Goal: Find specific page/section: Find specific page/section

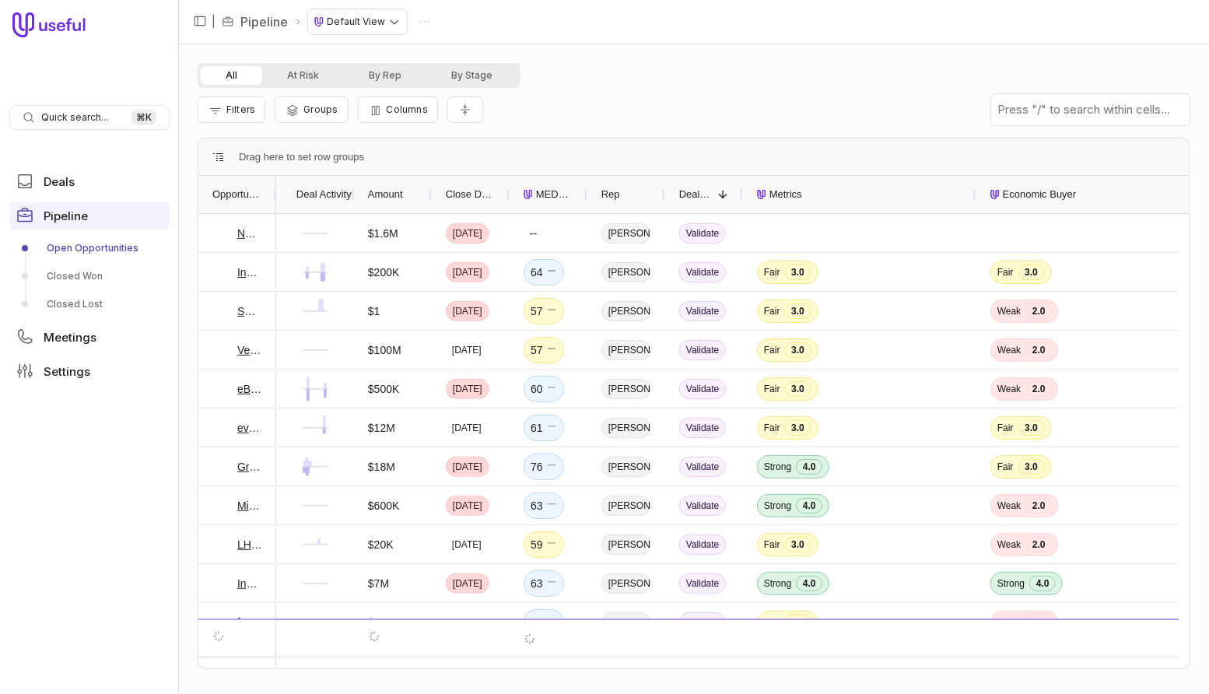
click at [561, 202] on span "MEDDICC Score" at bounding box center [554, 194] width 37 height 19
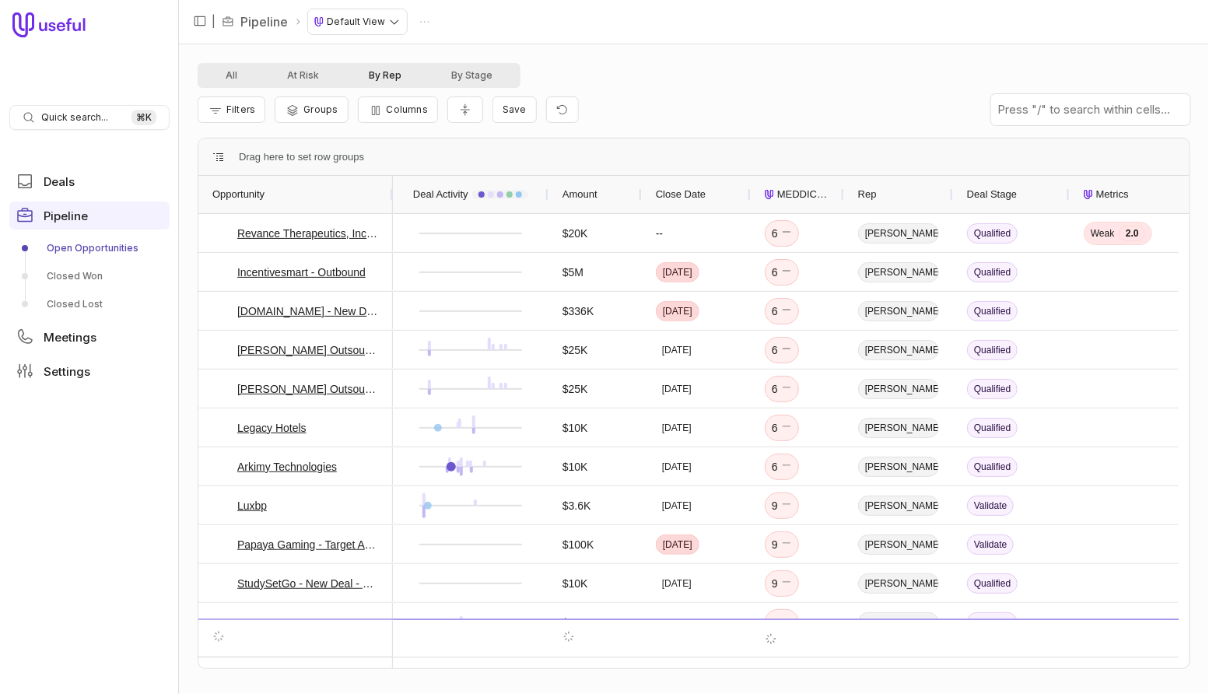
click at [382, 73] on button "By Rep" at bounding box center [385, 75] width 82 height 19
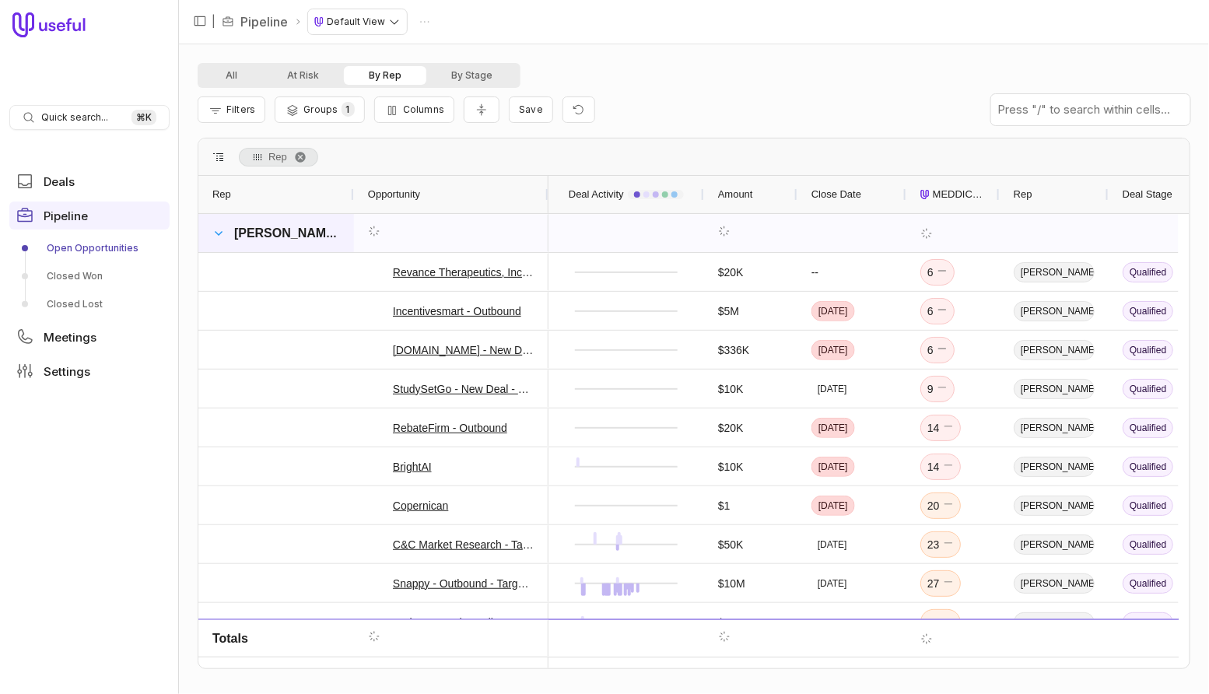
click at [215, 231] on span at bounding box center [218, 233] width 12 height 12
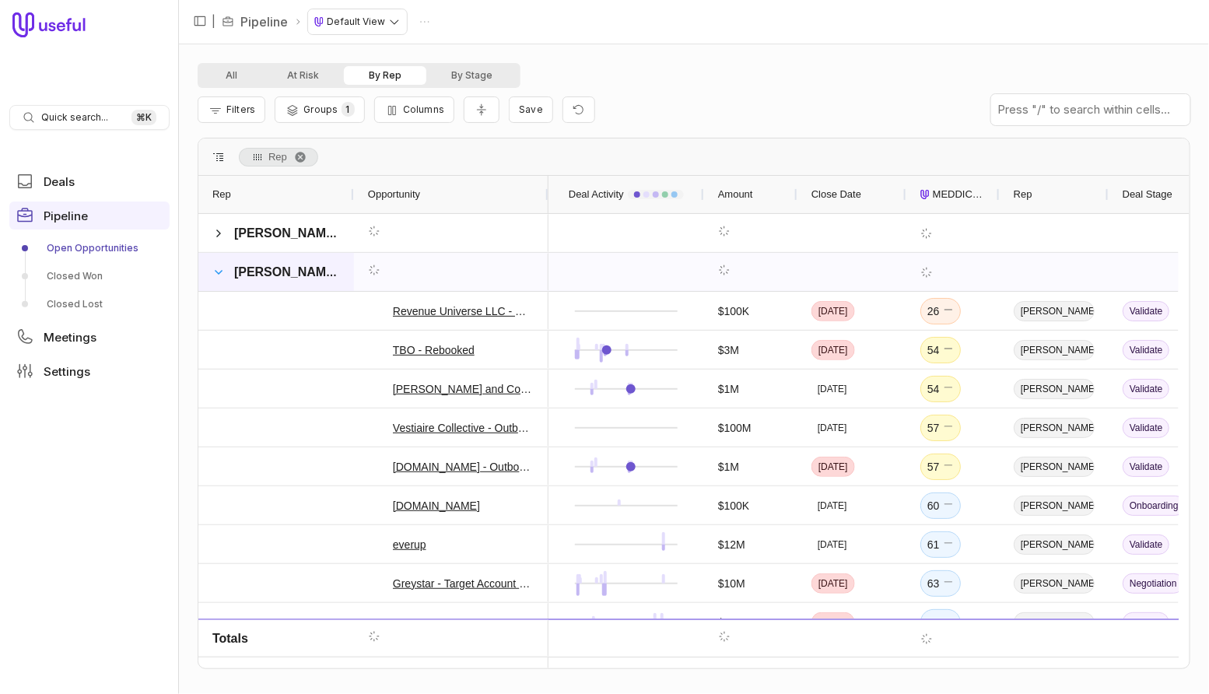
click at [215, 273] on span at bounding box center [218, 272] width 12 height 12
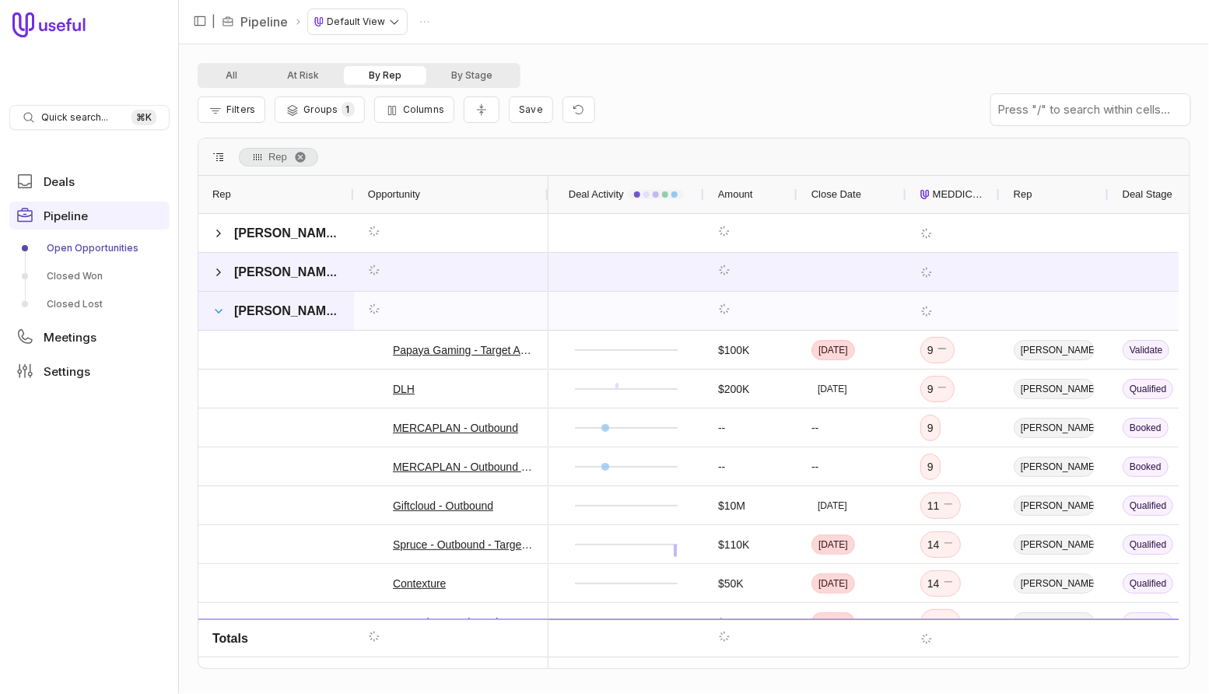
click at [218, 308] on span at bounding box center [218, 311] width 12 height 12
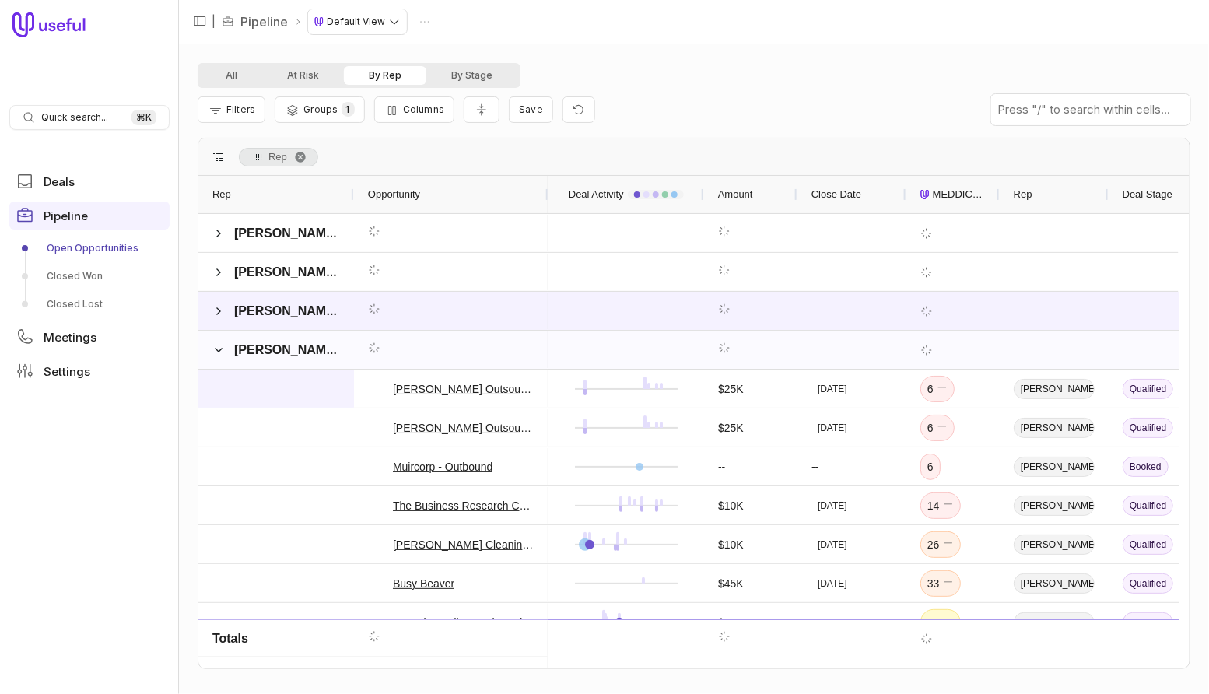
click at [218, 373] on div at bounding box center [276, 388] width 156 height 38
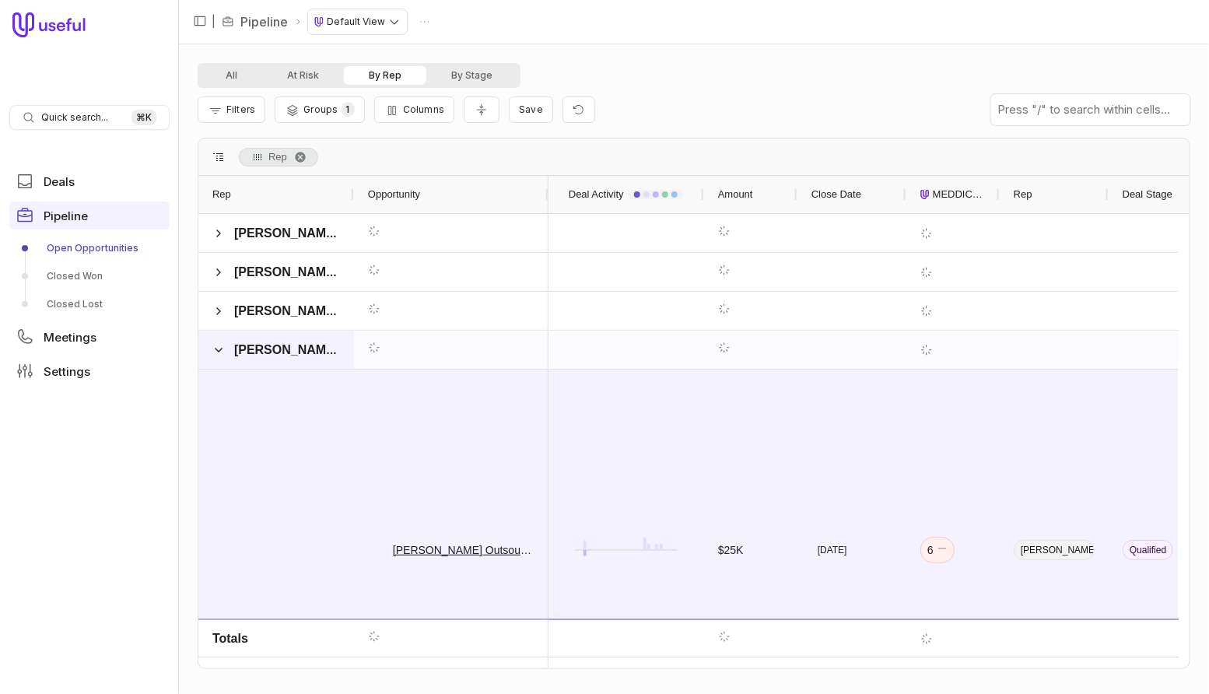
click at [218, 358] on span at bounding box center [218, 349] width 12 height 31
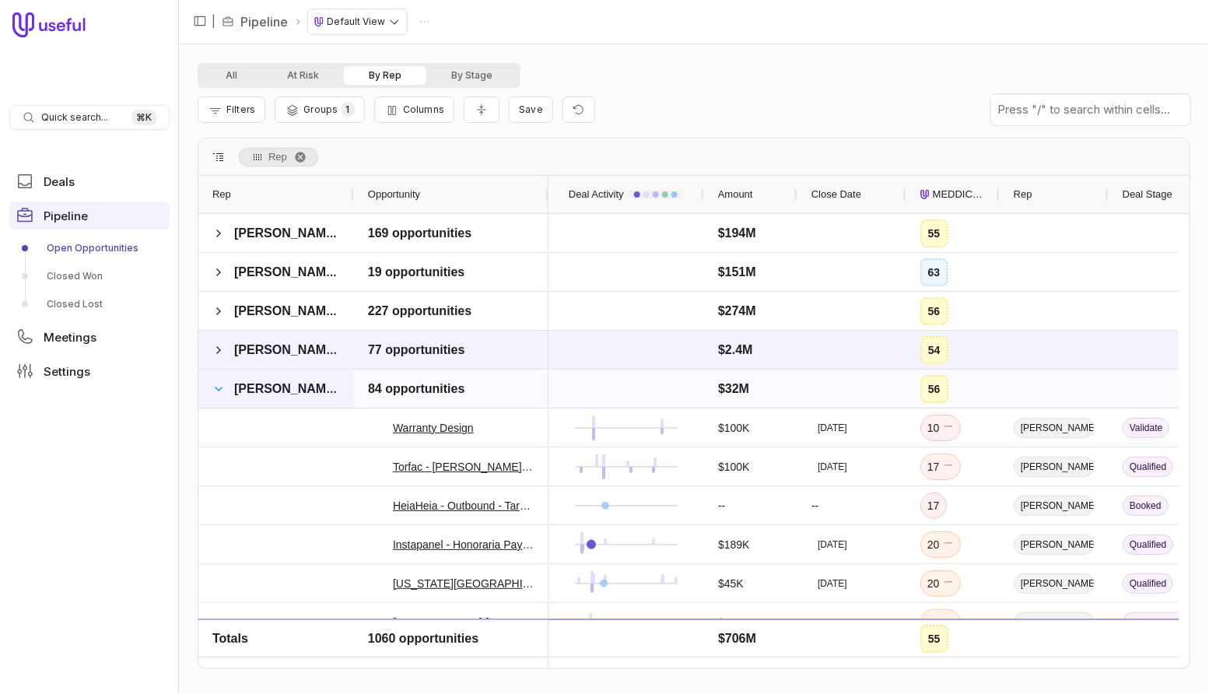
click at [218, 391] on span at bounding box center [218, 389] width 12 height 12
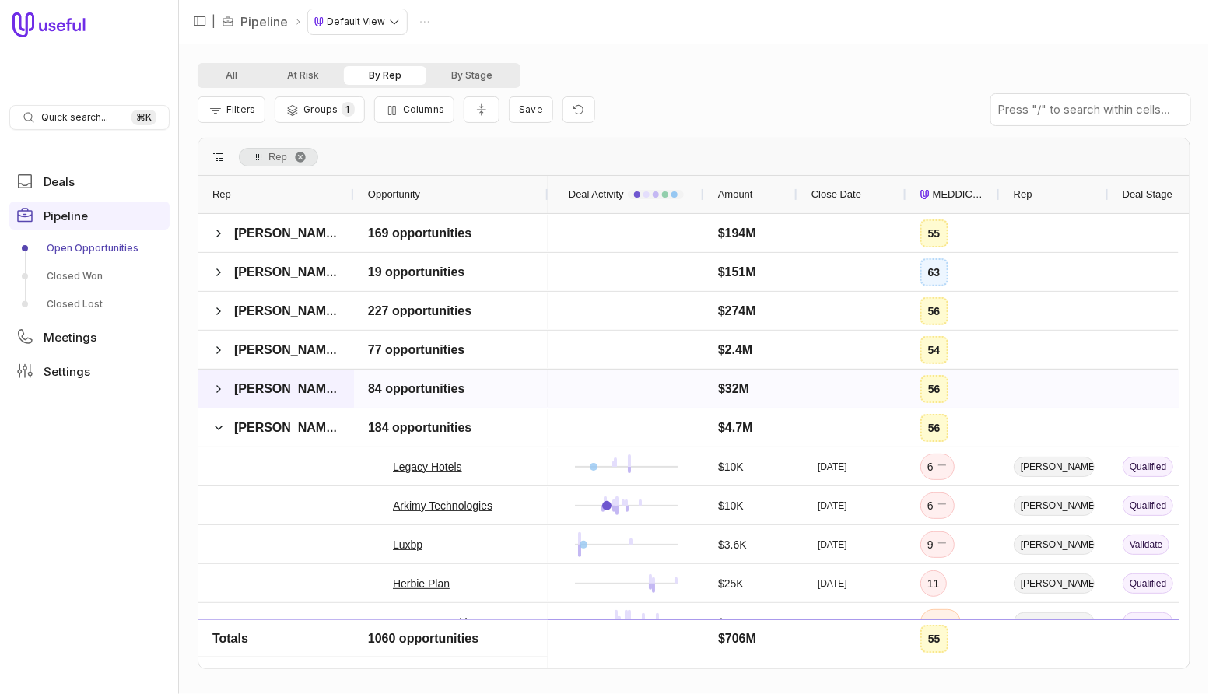
click at [218, 391] on span at bounding box center [218, 389] width 12 height 12
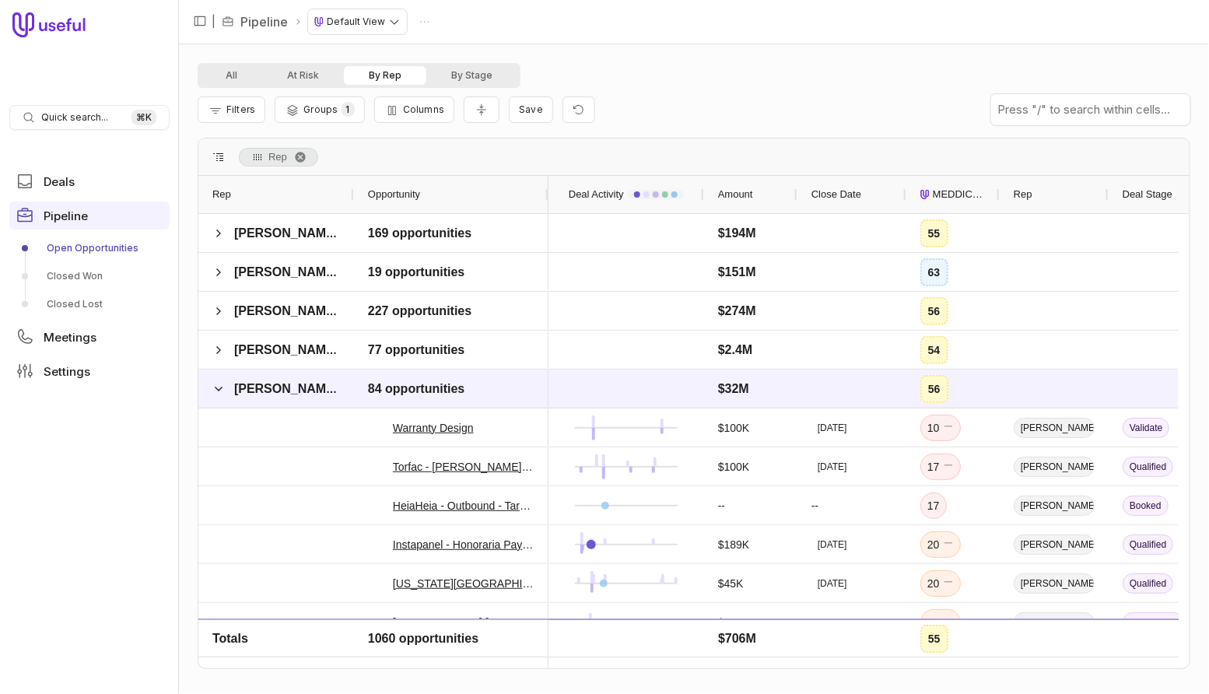
click at [950, 200] on span "MEDDICC Score" at bounding box center [959, 194] width 53 height 19
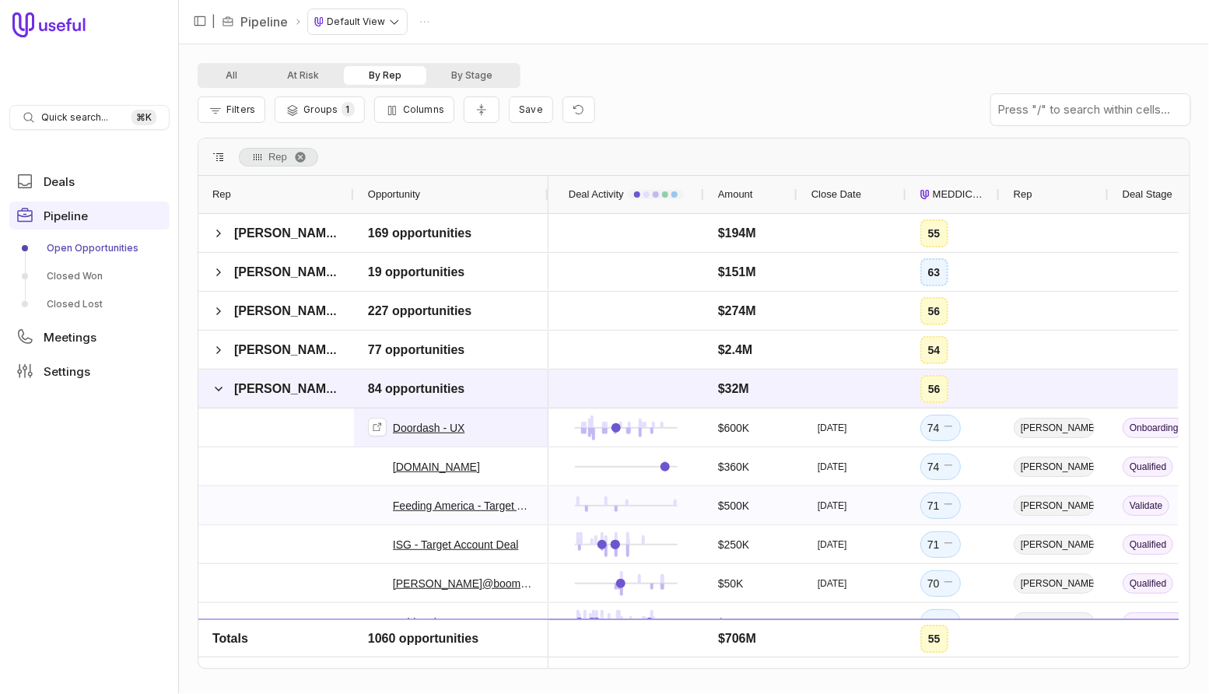
scroll to position [65, 0]
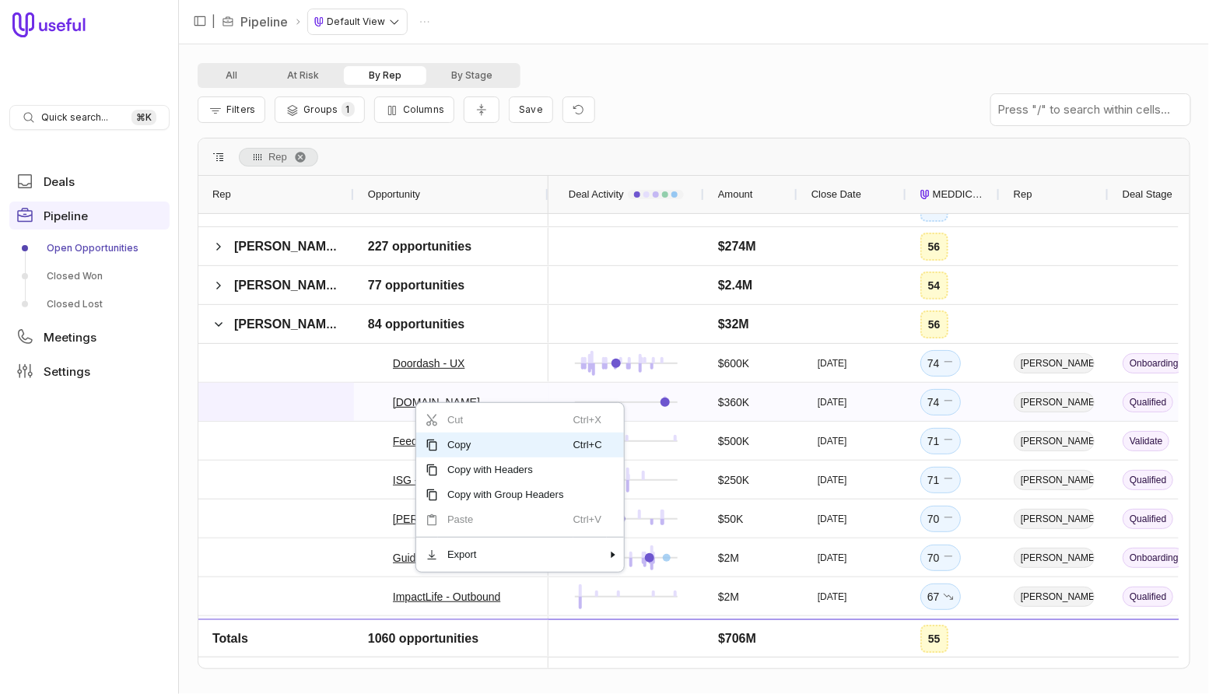
click at [341, 401] on div at bounding box center [276, 402] width 156 height 38
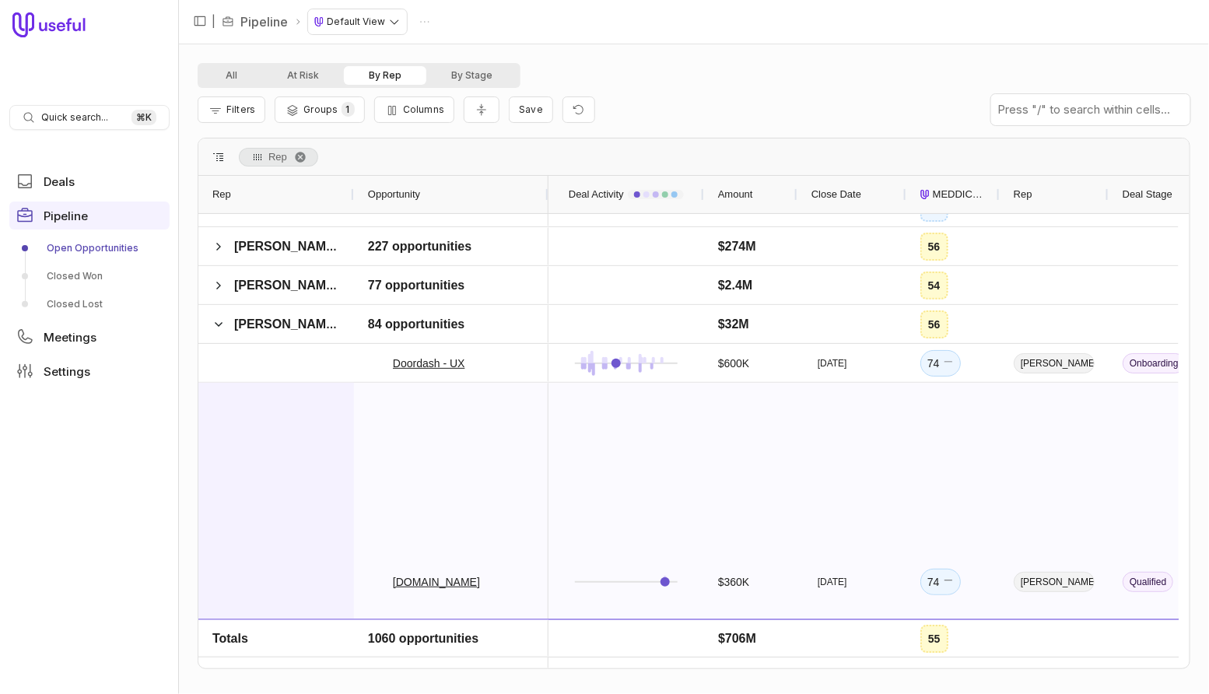
click at [317, 414] on div at bounding box center [276, 581] width 156 height 397
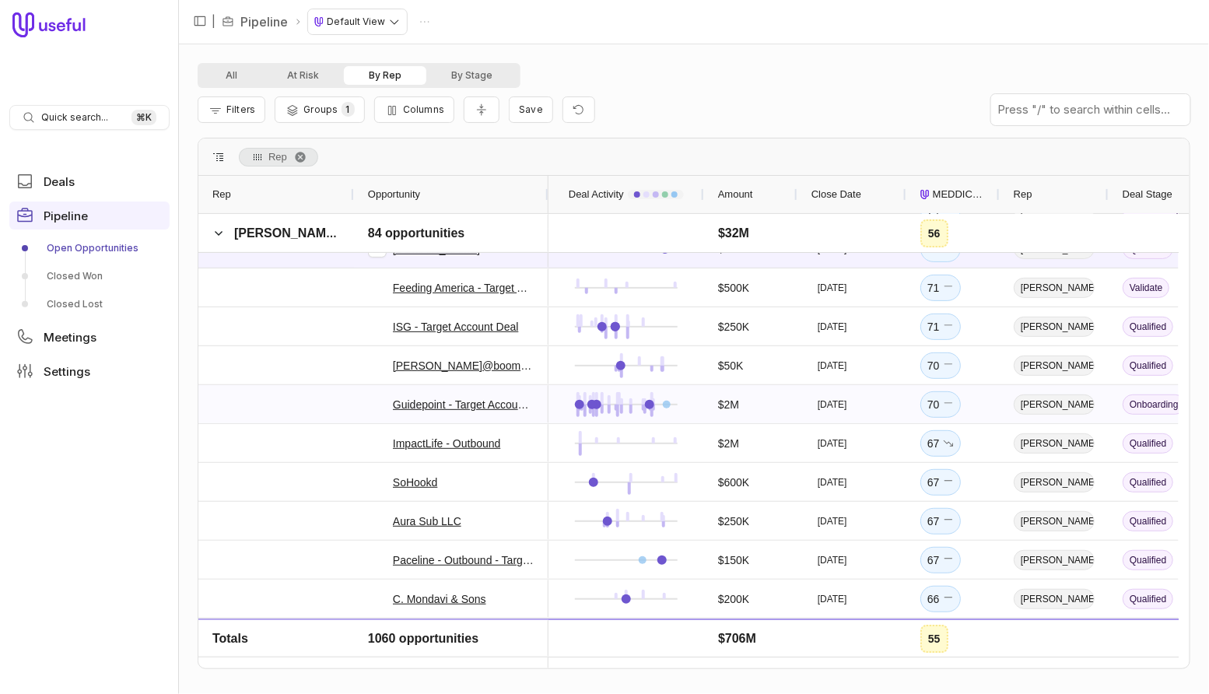
scroll to position [276, 0]
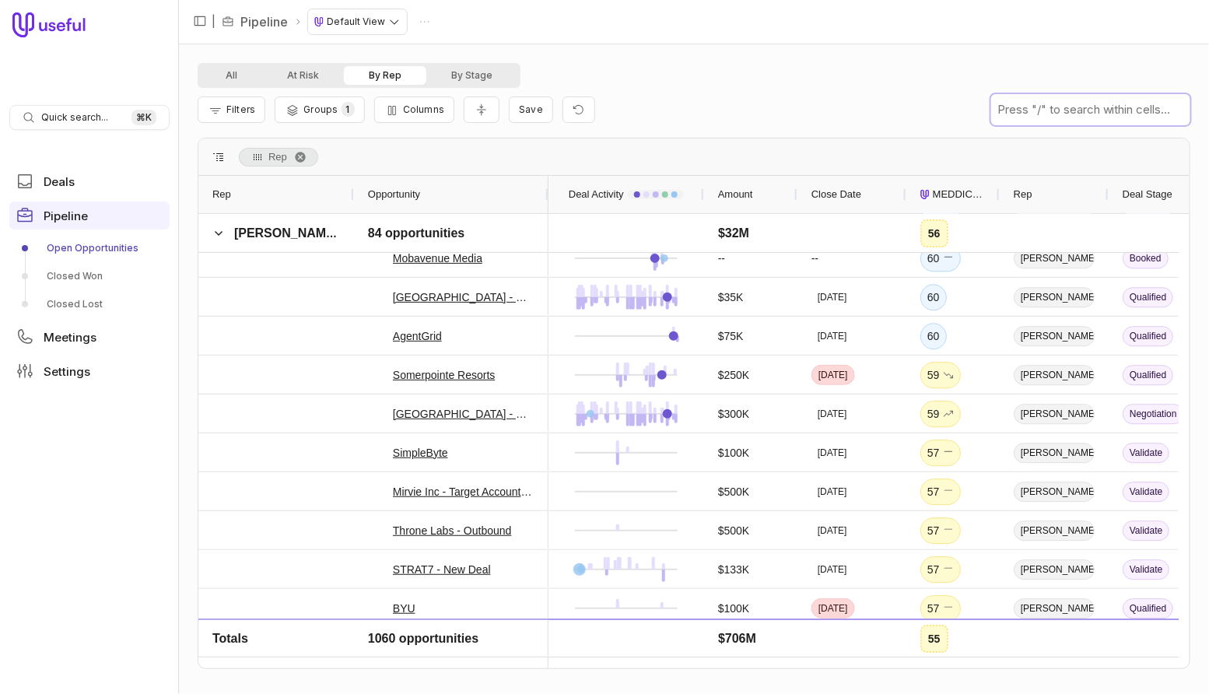
click at [1150, 115] on input "text" at bounding box center [1090, 109] width 199 height 31
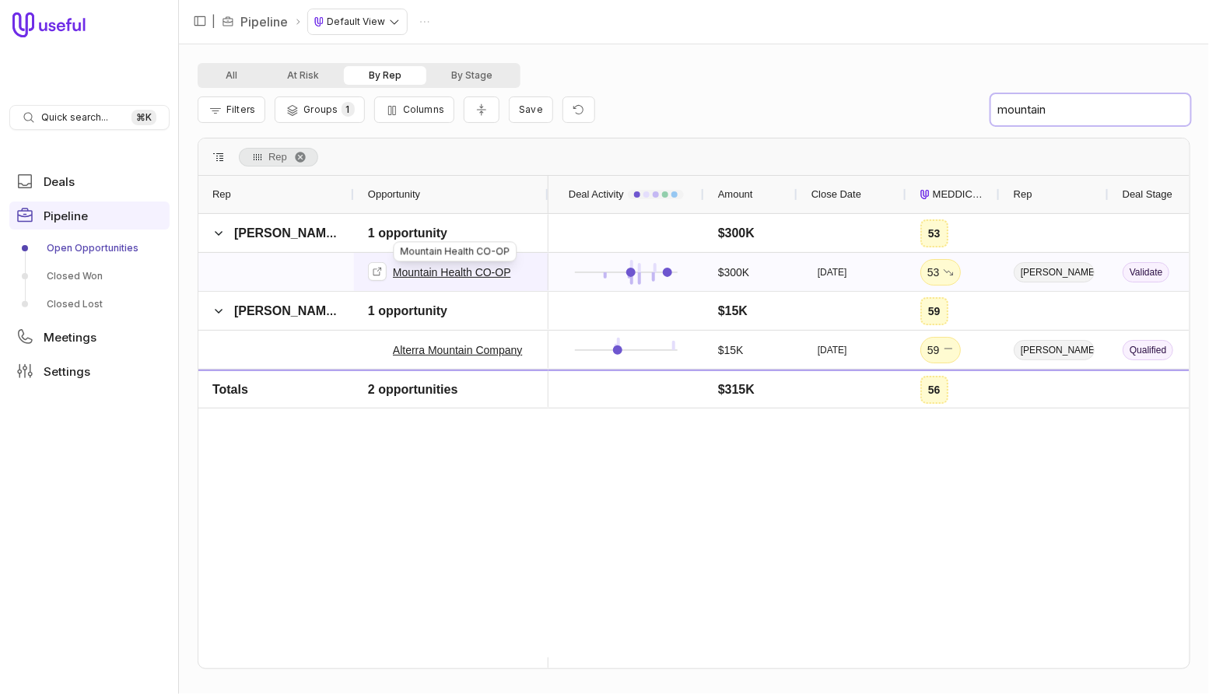
type input "mountain"
click at [425, 271] on link "Mountain Health CO-OP" at bounding box center [452, 272] width 118 height 19
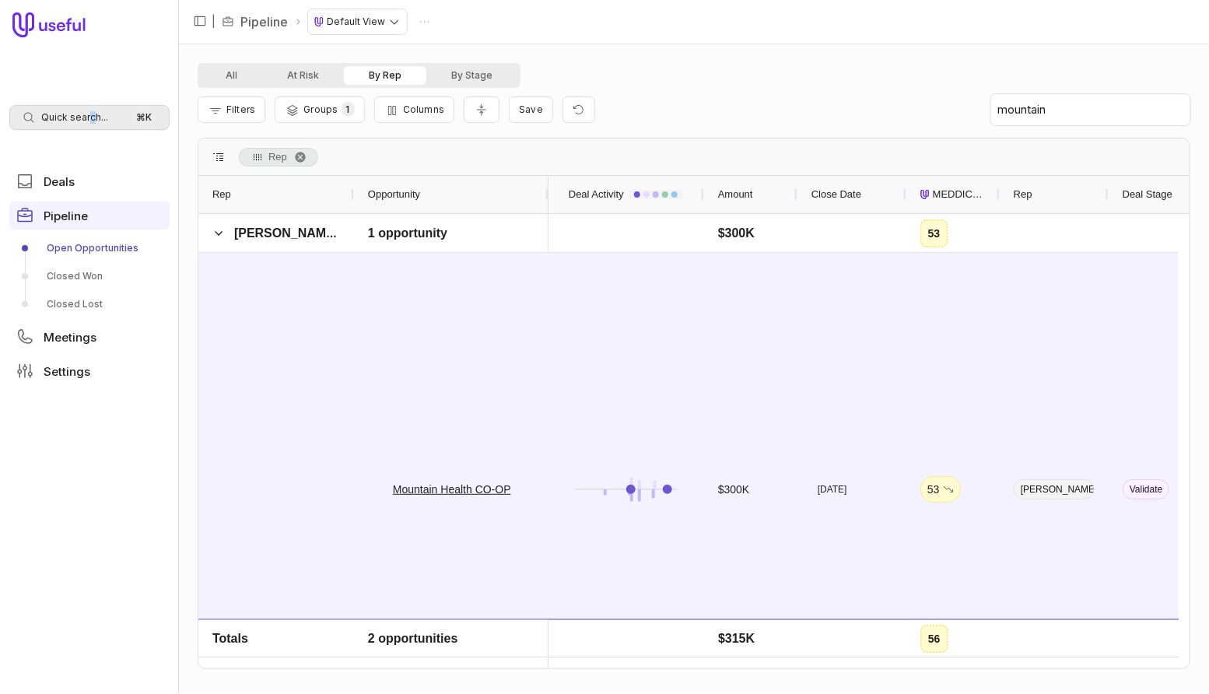
click at [90, 117] on span "Quick search..." at bounding box center [74, 117] width 67 height 12
click at [75, 233] on html "Quick search... ⌘ K Deals Pipeline Open Opportunities Closed Won Closed Lost Me…" at bounding box center [604, 347] width 1209 height 694
click at [75, 245] on link "Open Opportunities" at bounding box center [89, 248] width 160 height 25
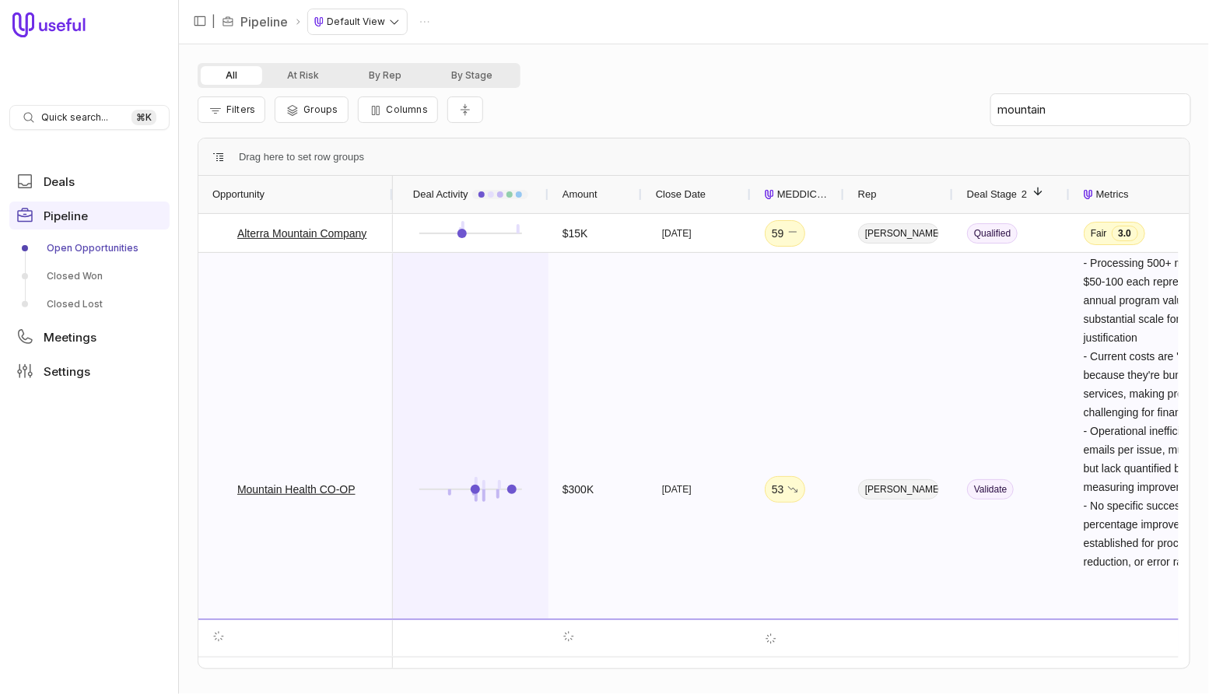
scroll to position [107, 0]
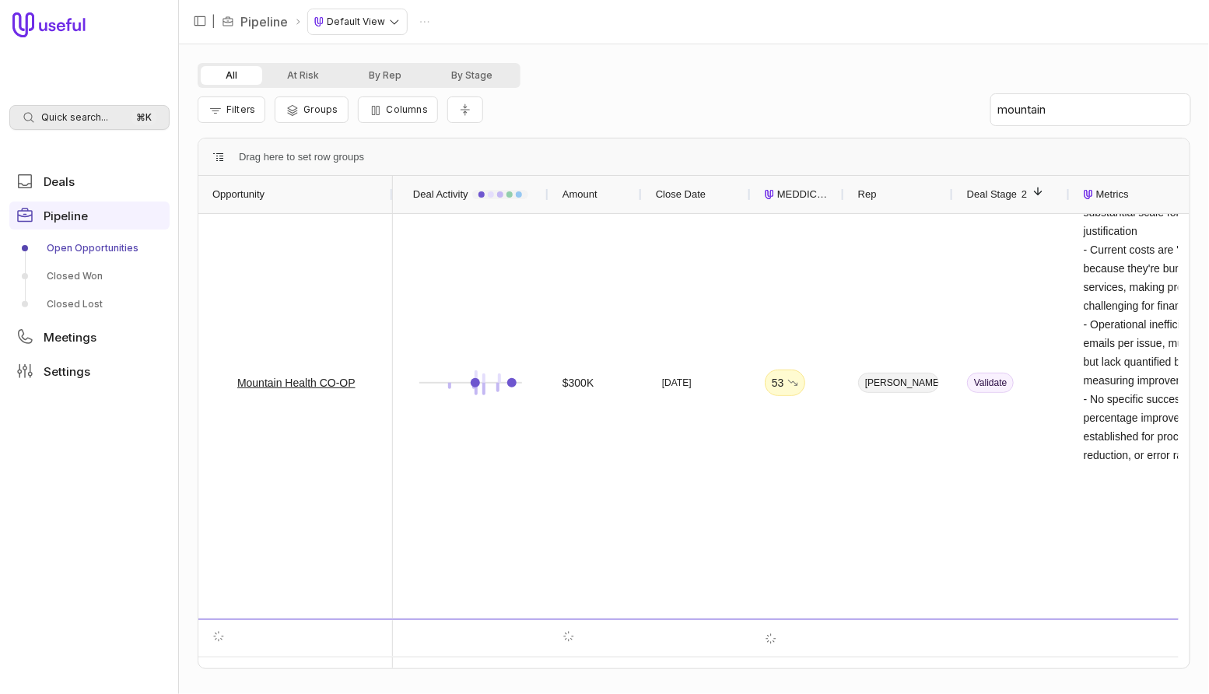
click at [66, 128] on div "Quick search... ⌘ K" at bounding box center [89, 117] width 160 height 25
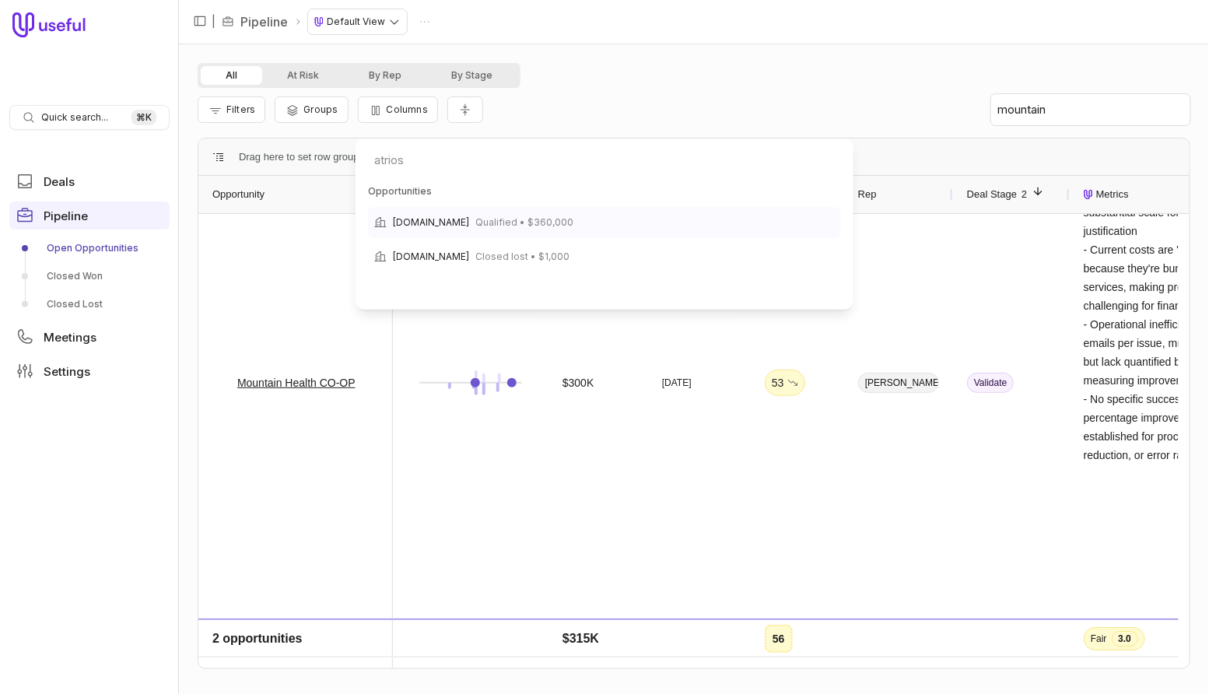
type input "atrios"
click at [475, 228] on span "Qualified • $360,000" at bounding box center [524, 222] width 98 height 19
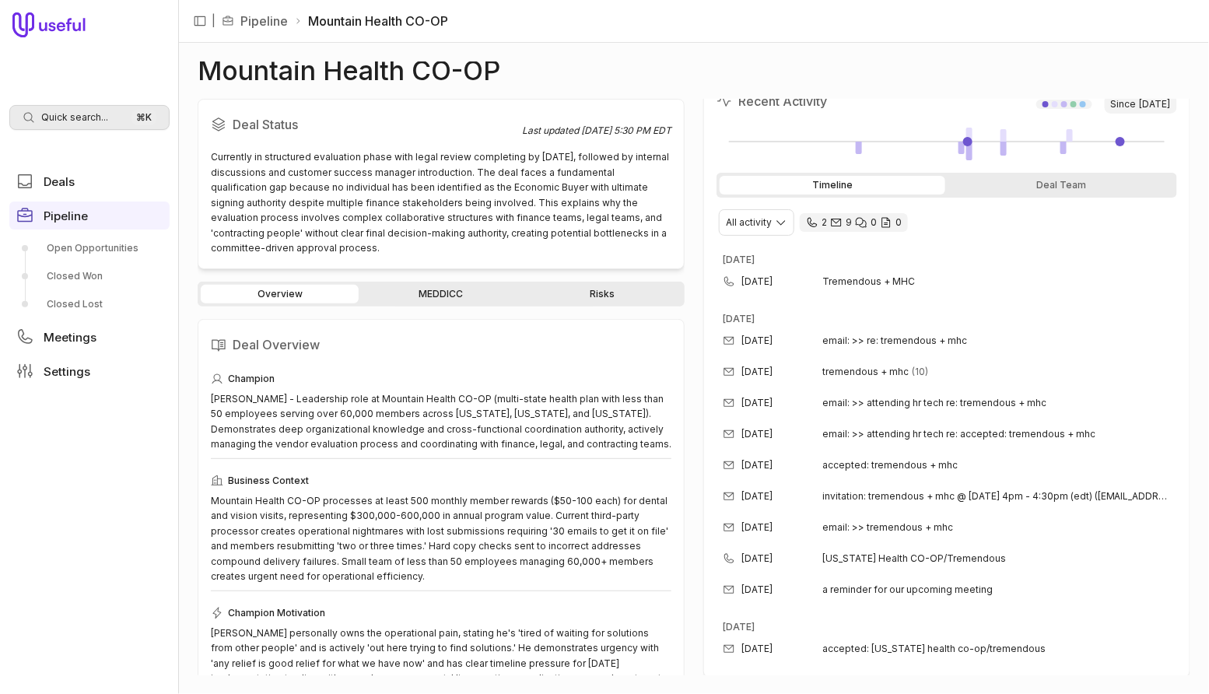
click at [99, 117] on span "Quick search..." at bounding box center [74, 117] width 67 height 12
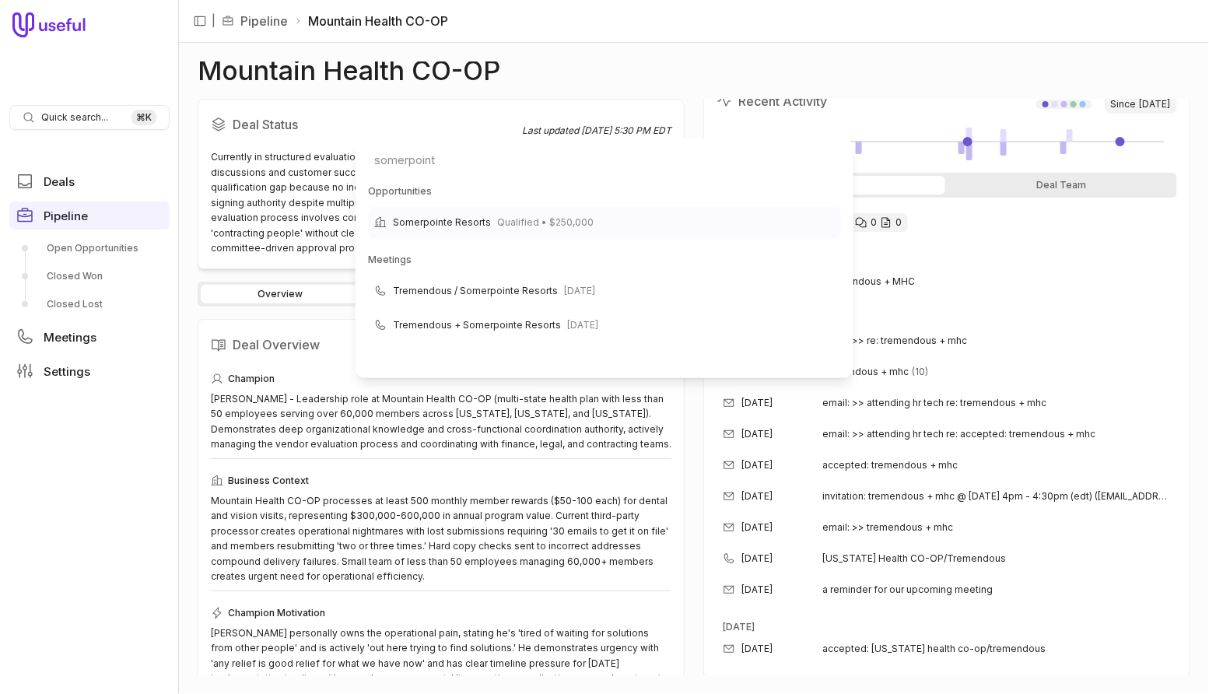
type input "somerpoint"
click at [500, 222] on span "Qualified • $250,000" at bounding box center [545, 222] width 96 height 19
